Goal: Task Accomplishment & Management: Complete application form

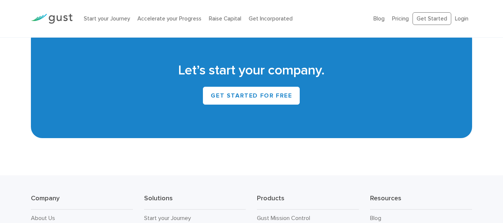
scroll to position [3365, 0]
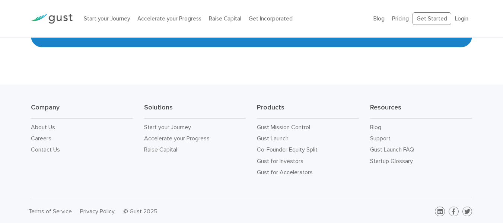
click at [212, 138] on li "Accelerate your Progress" at bounding box center [195, 138] width 102 height 11
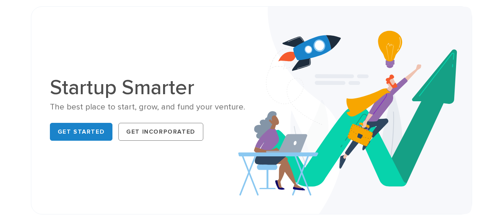
scroll to position [0, 0]
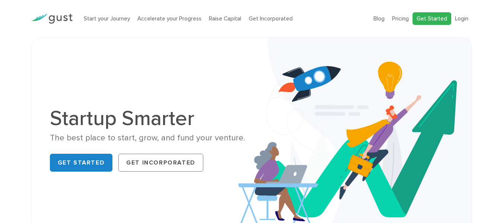
click at [428, 23] on link "Get Started" at bounding box center [432, 18] width 39 height 13
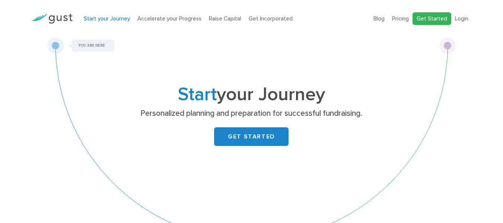
click at [437, 22] on link "Get Started" at bounding box center [432, 18] width 39 height 13
click at [319, 44] on div "Start your Journey Personalized planning and preparation for successful fundrai…" at bounding box center [251, 142] width 409 height 211
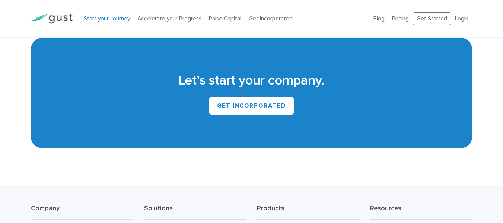
scroll to position [1324, 0]
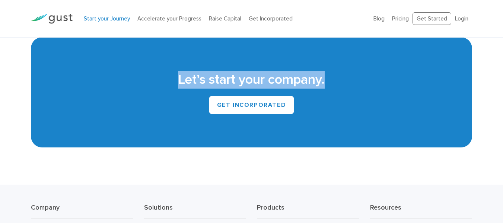
drag, startPoint x: 174, startPoint y: 81, endPoint x: 337, endPoint y: 73, distance: 163.3
click at [337, 73] on h2 "Let’s start your company." at bounding box center [251, 80] width 419 height 18
click at [397, 62] on div "Let’s start your company. GET INCORPORATED" at bounding box center [252, 92] width 442 height 110
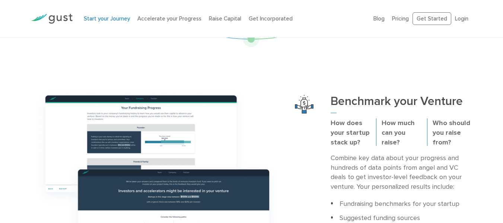
scroll to position [0, 0]
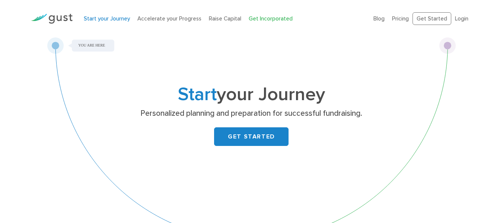
click at [251, 20] on link "Get Incorporated" at bounding box center [271, 18] width 44 height 7
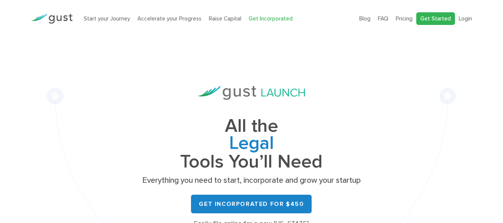
click at [442, 17] on link "Get Started" at bounding box center [435, 18] width 39 height 13
